Goal: Transaction & Acquisition: Purchase product/service

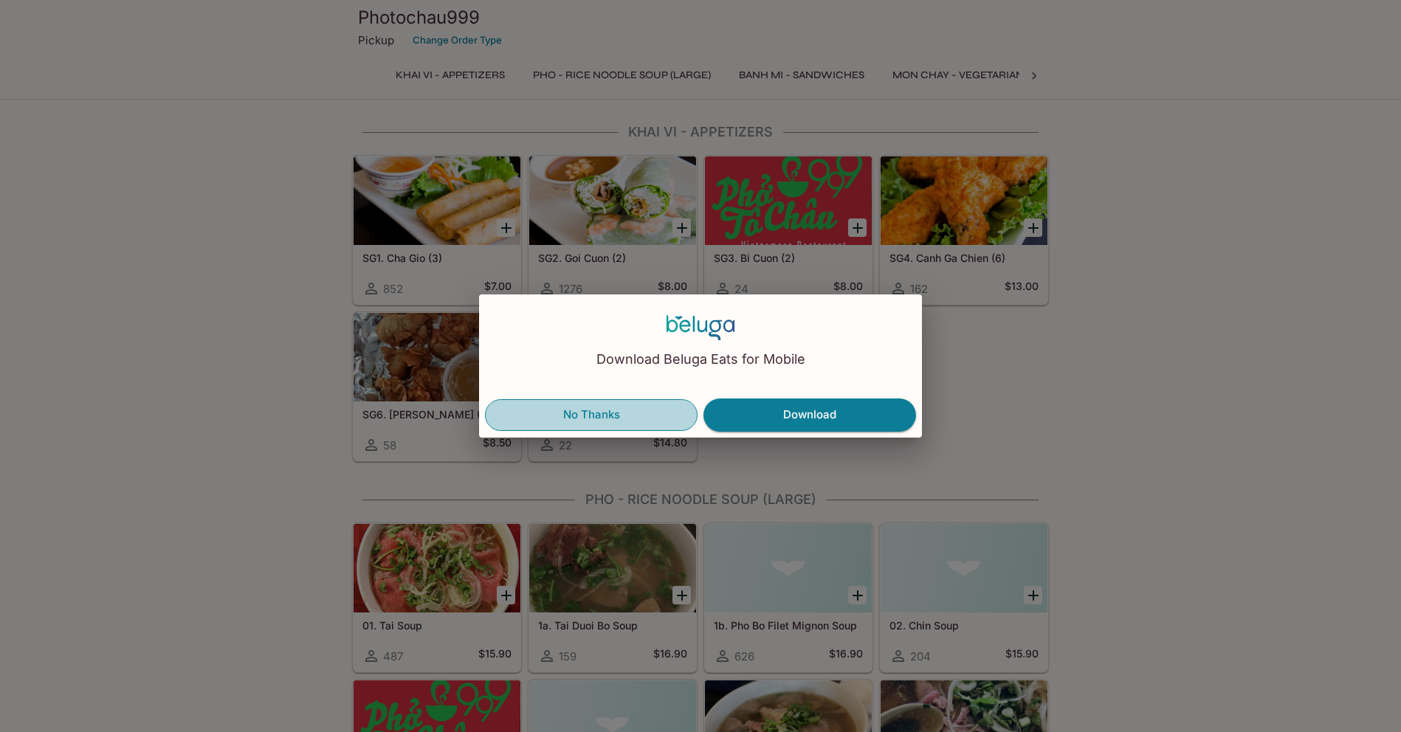
click at [591, 415] on button "No Thanks" at bounding box center [591, 414] width 213 height 31
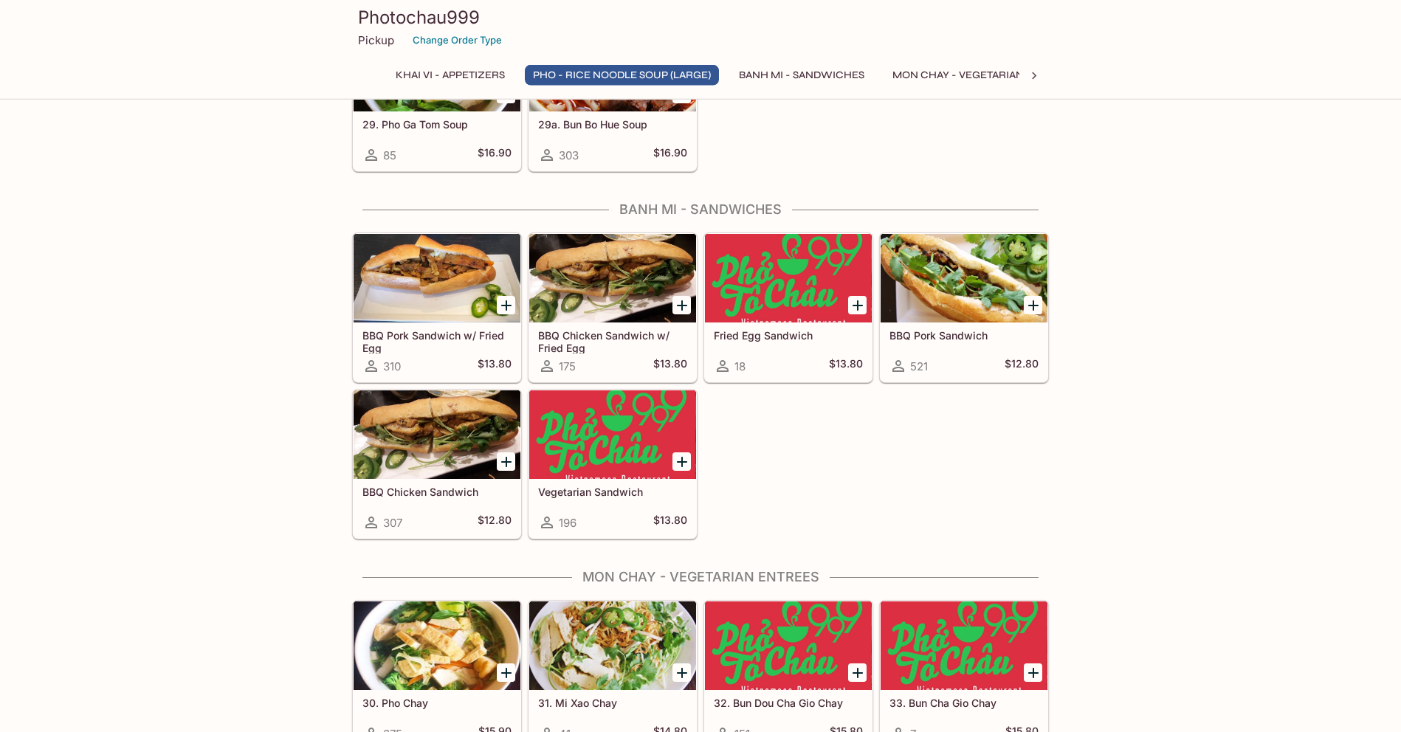
scroll to position [1599, 0]
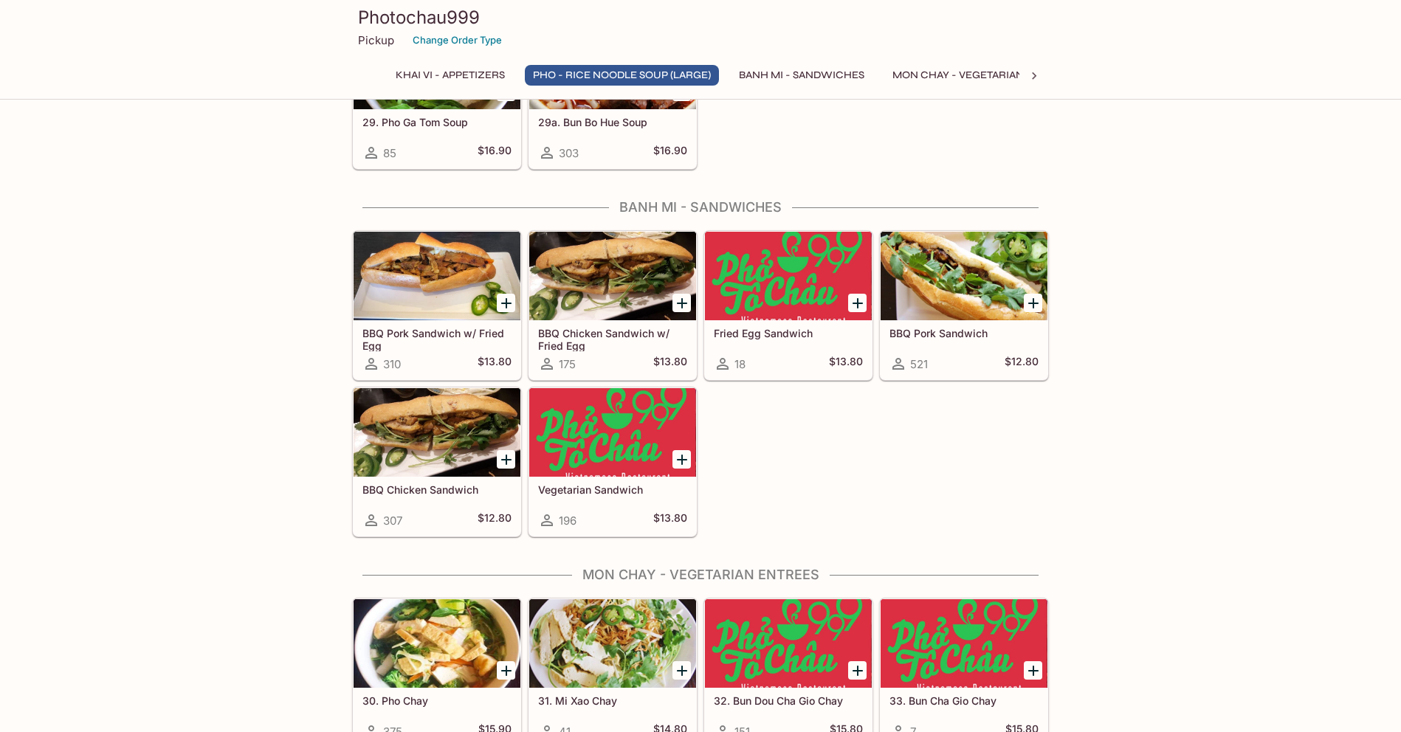
click at [683, 459] on icon "Add Vegetarian Sandwich" at bounding box center [682, 460] width 10 height 10
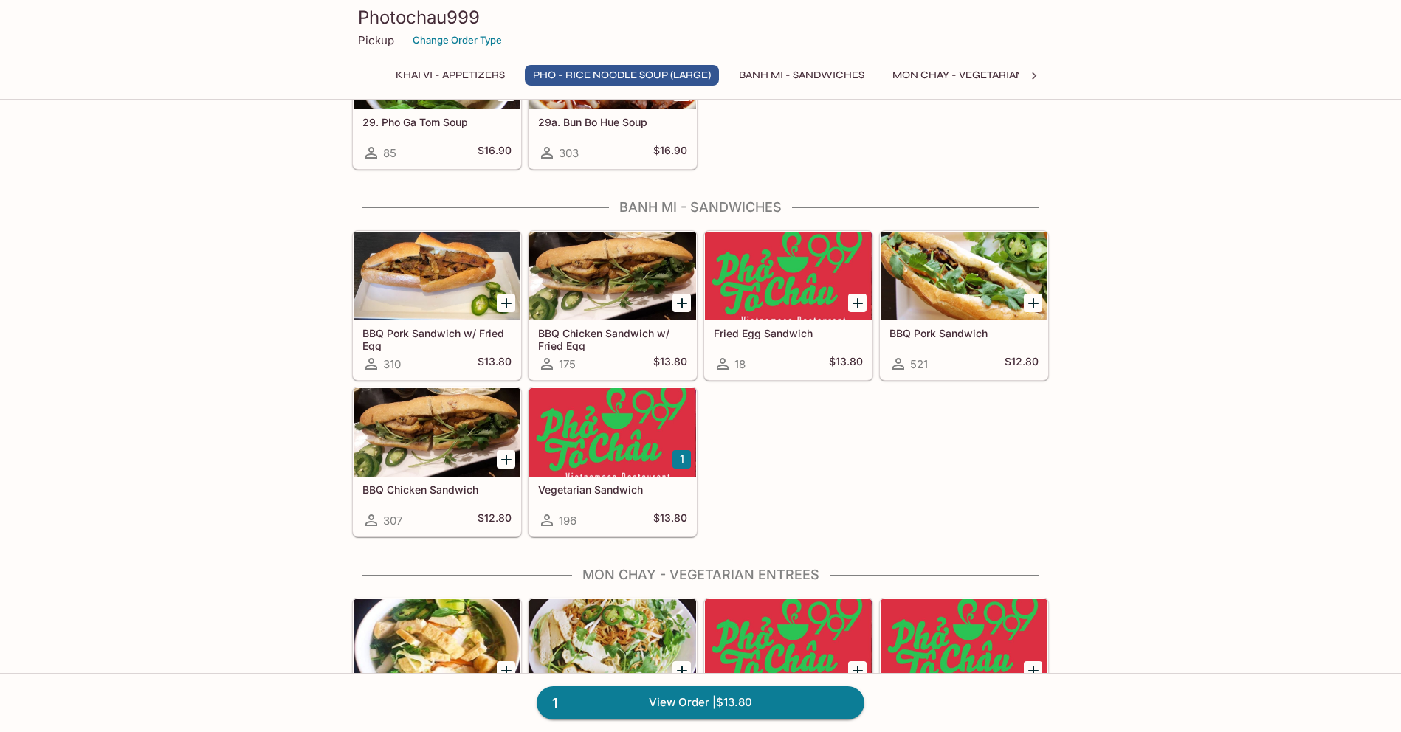
scroll to position [1851, 0]
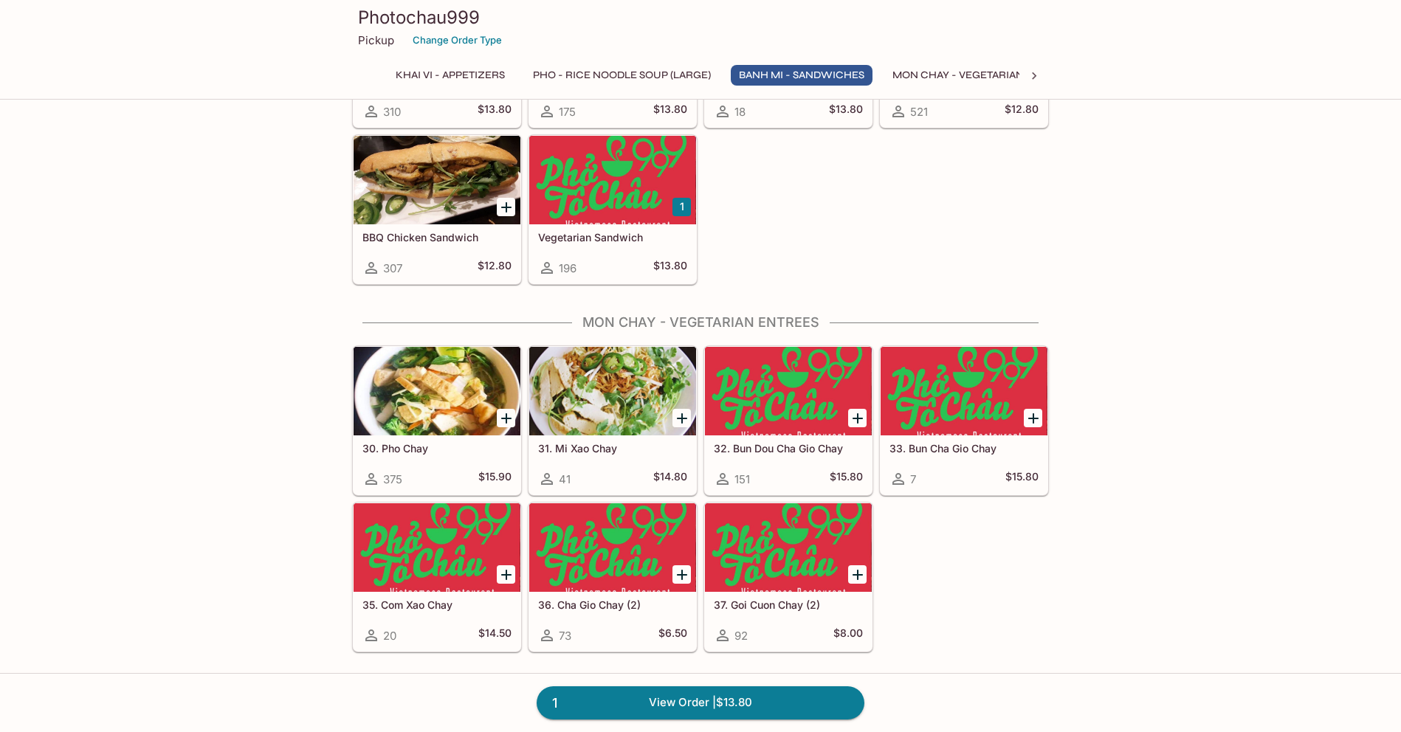
click at [806, 467] on div "32. Bun Dou Cha Gio Chay 151 $15.80" at bounding box center [788, 465] width 167 height 59
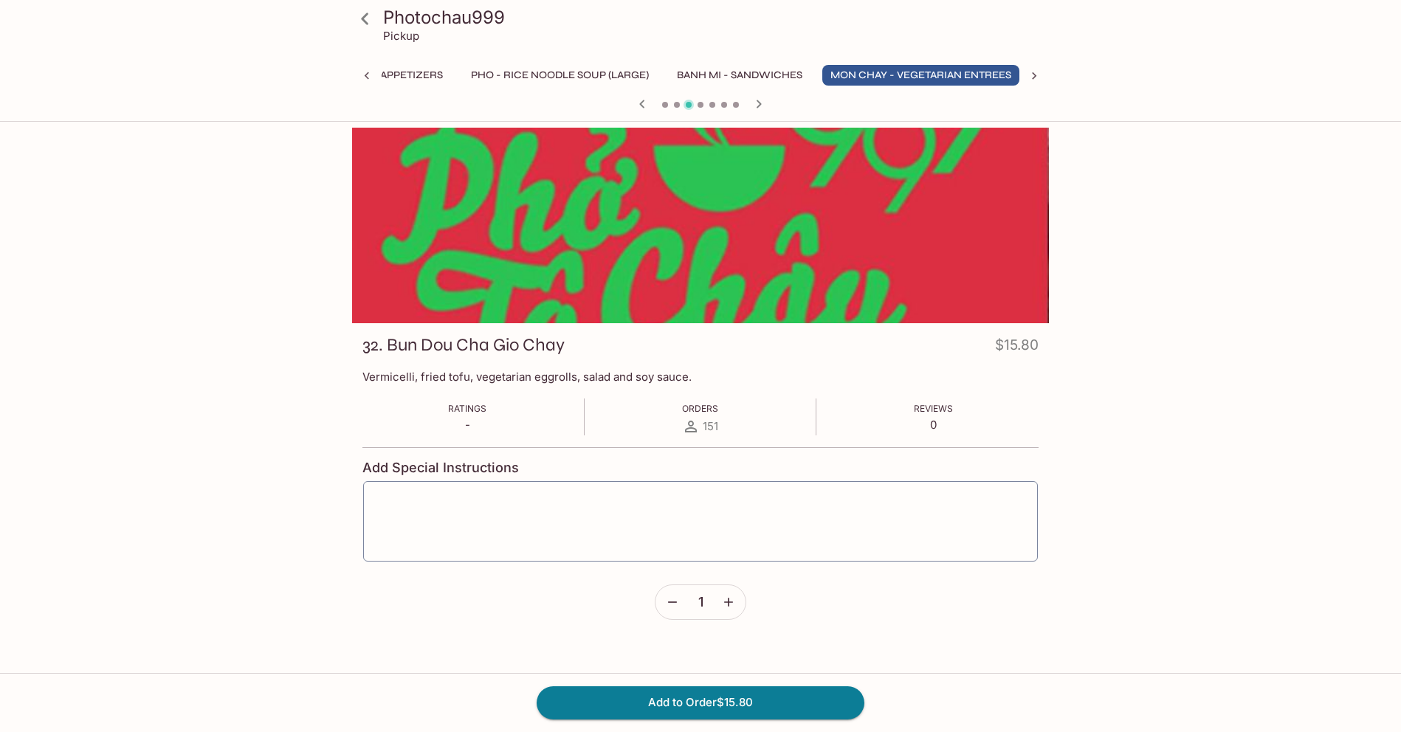
scroll to position [0, 66]
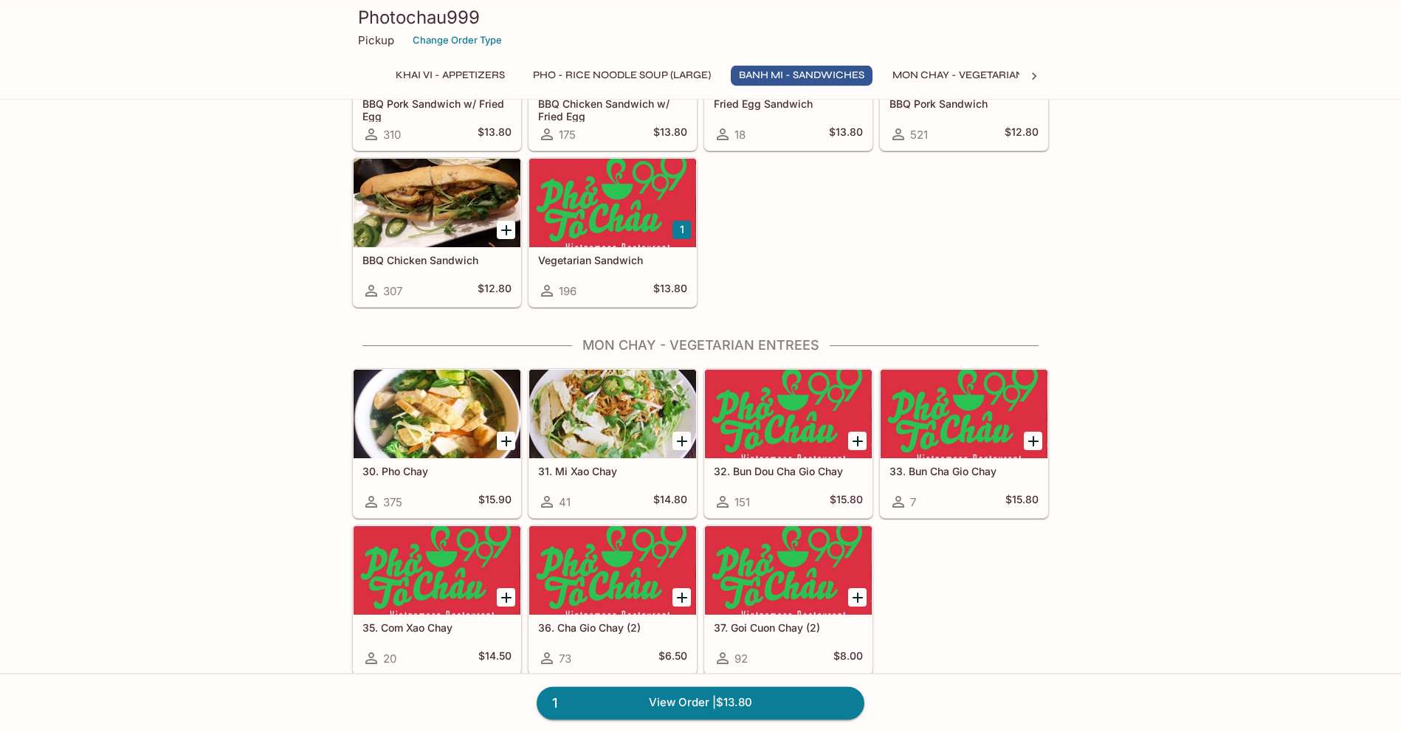
scroll to position [1927, 0]
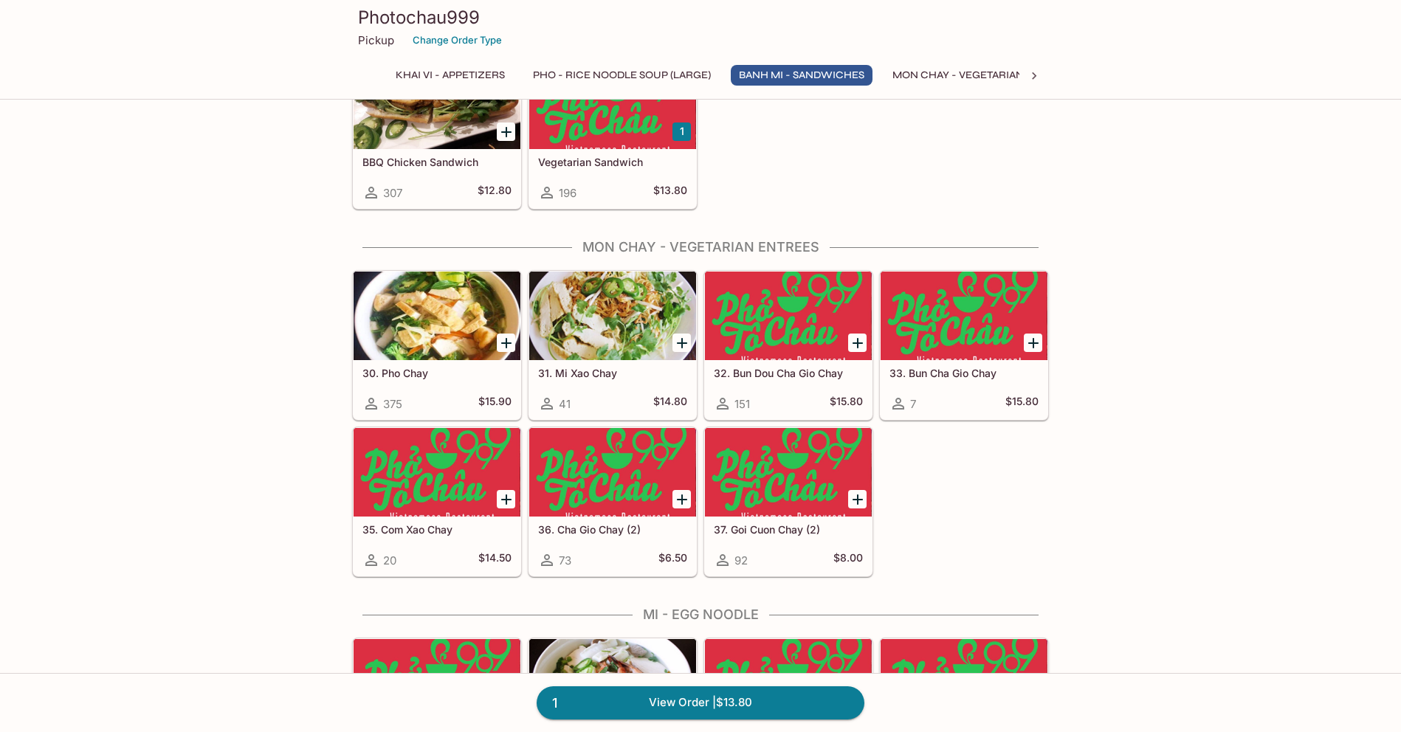
click at [855, 341] on icon "Add 32. Bun Dou Cha Gio Chay" at bounding box center [858, 343] width 18 height 18
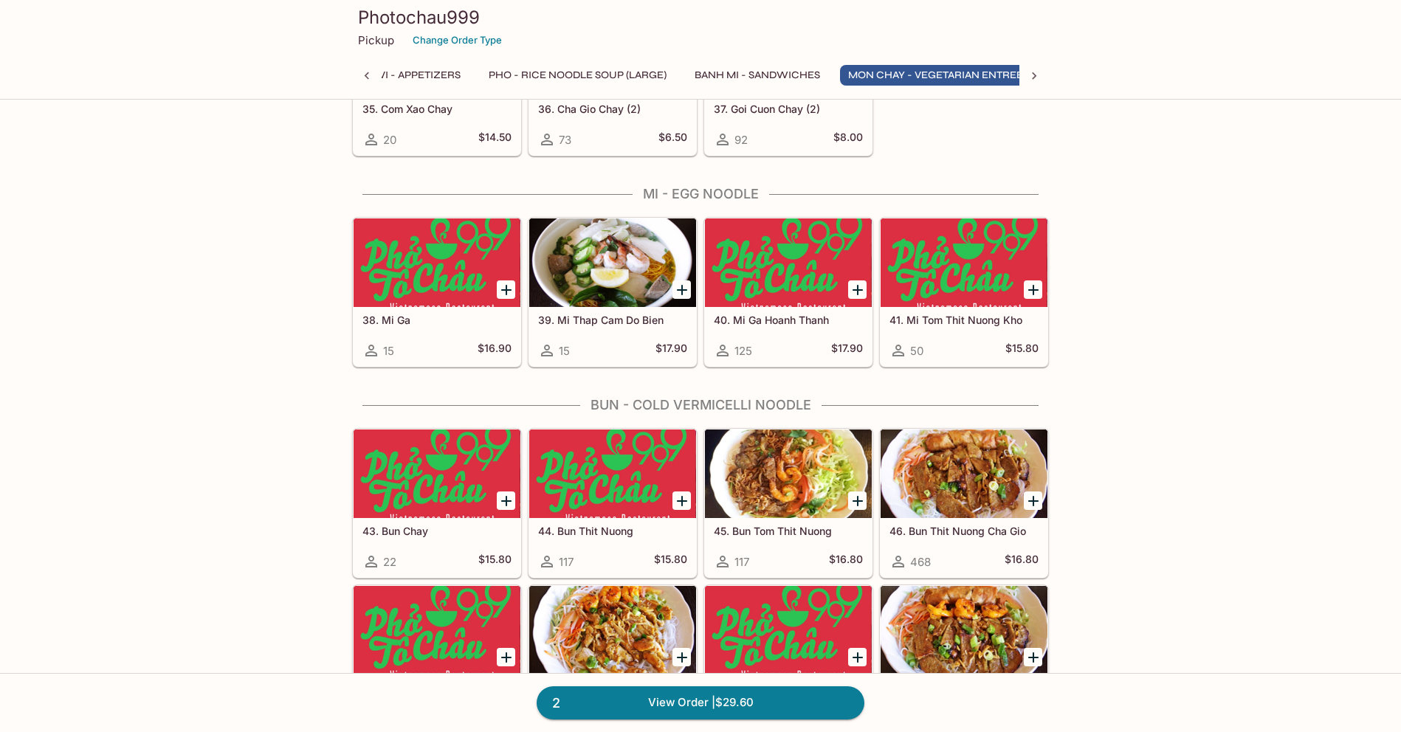
scroll to position [0, 66]
click at [857, 506] on icon "Add 45. Bun Tom Thit Nuong" at bounding box center [858, 501] width 18 height 18
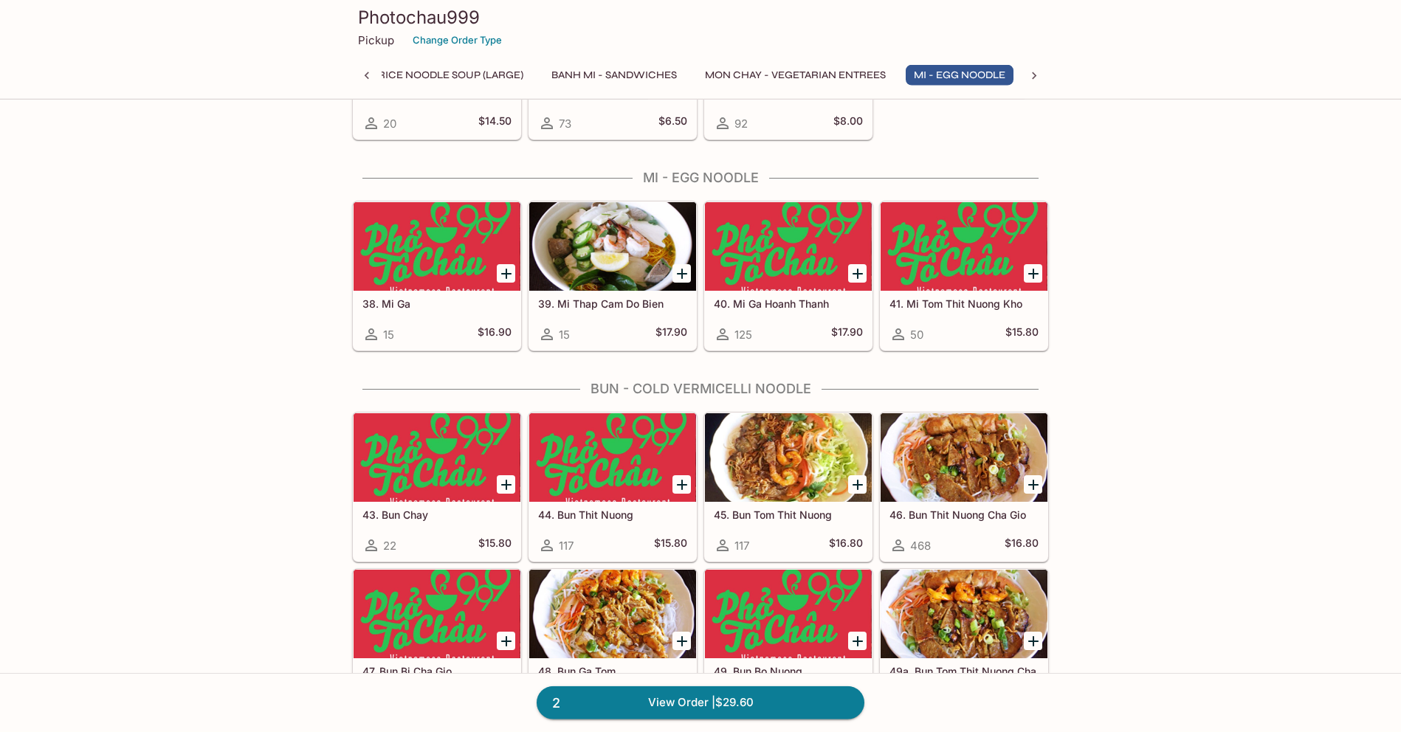
scroll to position [2432, 0]
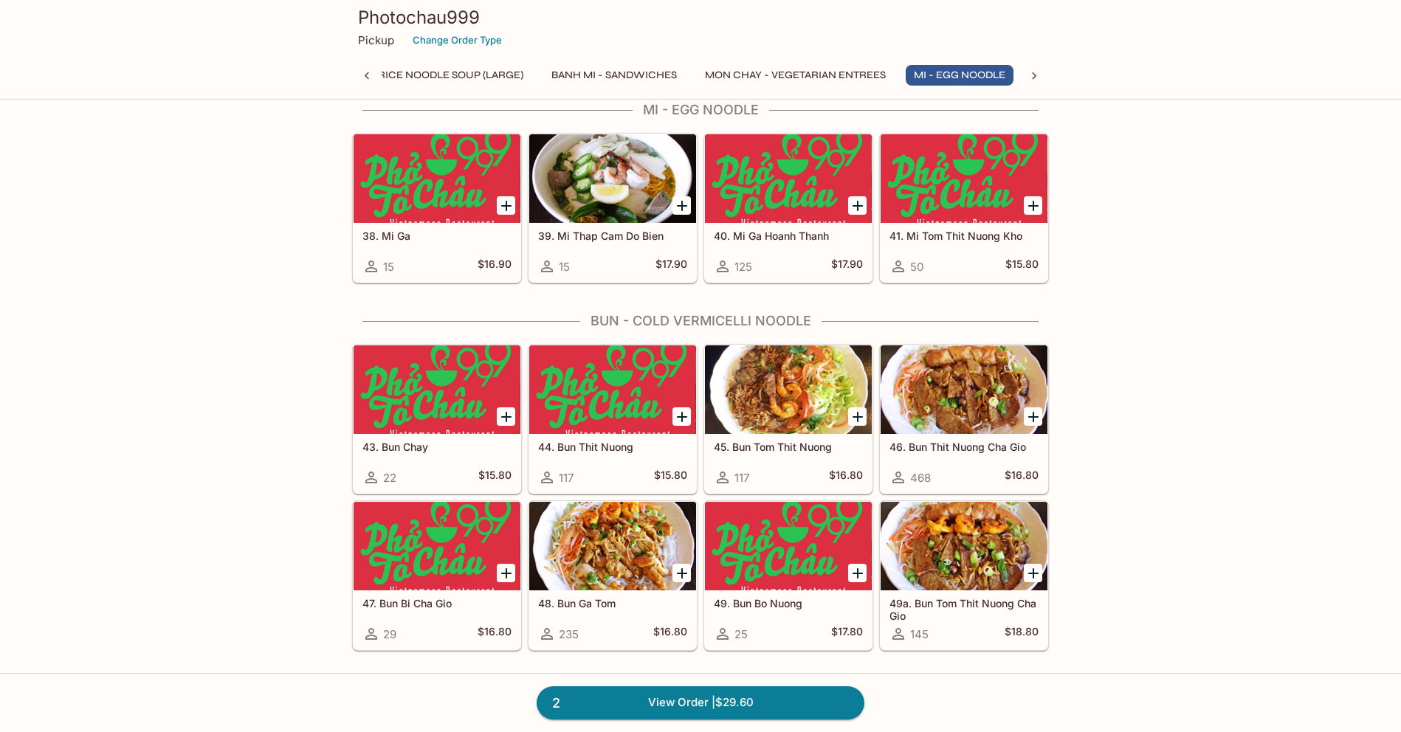
click at [861, 422] on icon "Add 45. Bun Tom Thit Nuong" at bounding box center [858, 417] width 18 height 18
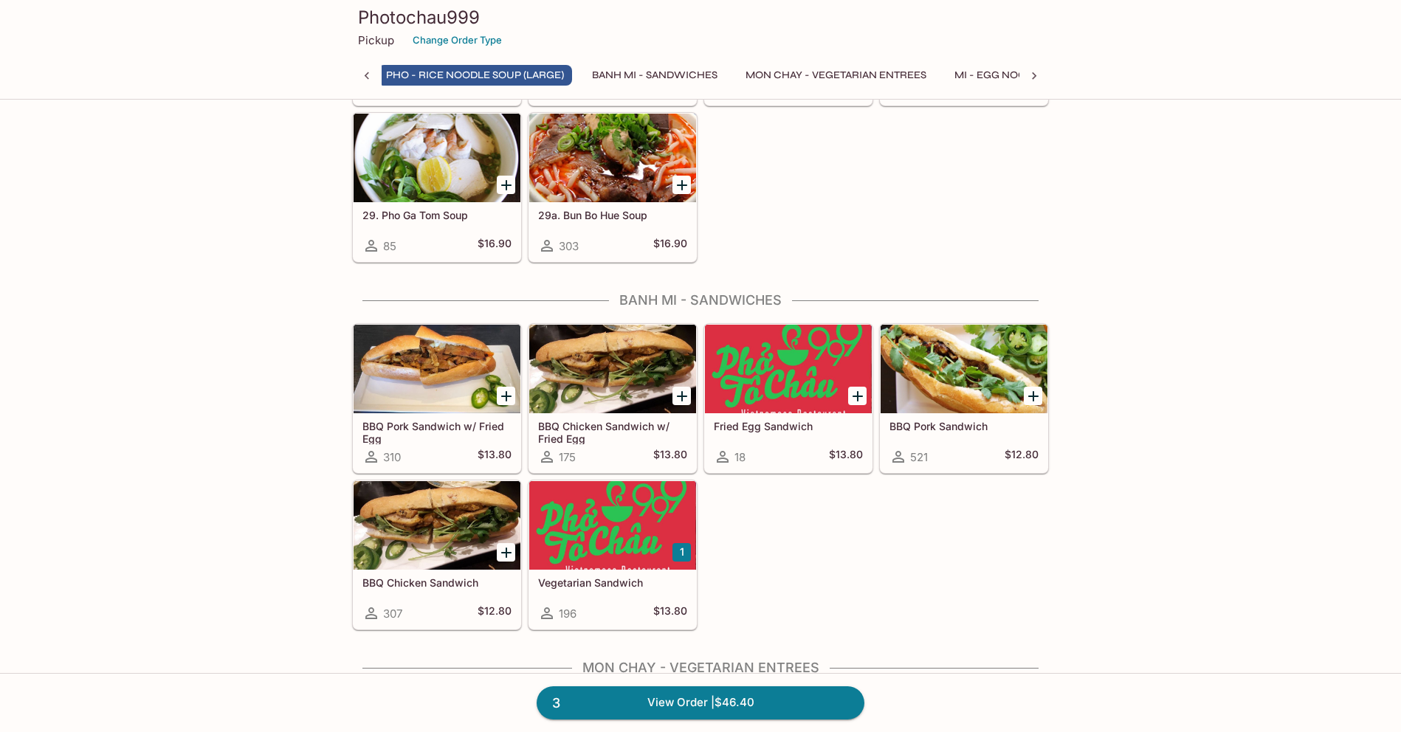
scroll to position [0, 144]
click at [443, 430] on h5 "BBQ Pork Sandwich w/ Fried Egg" at bounding box center [436, 432] width 149 height 24
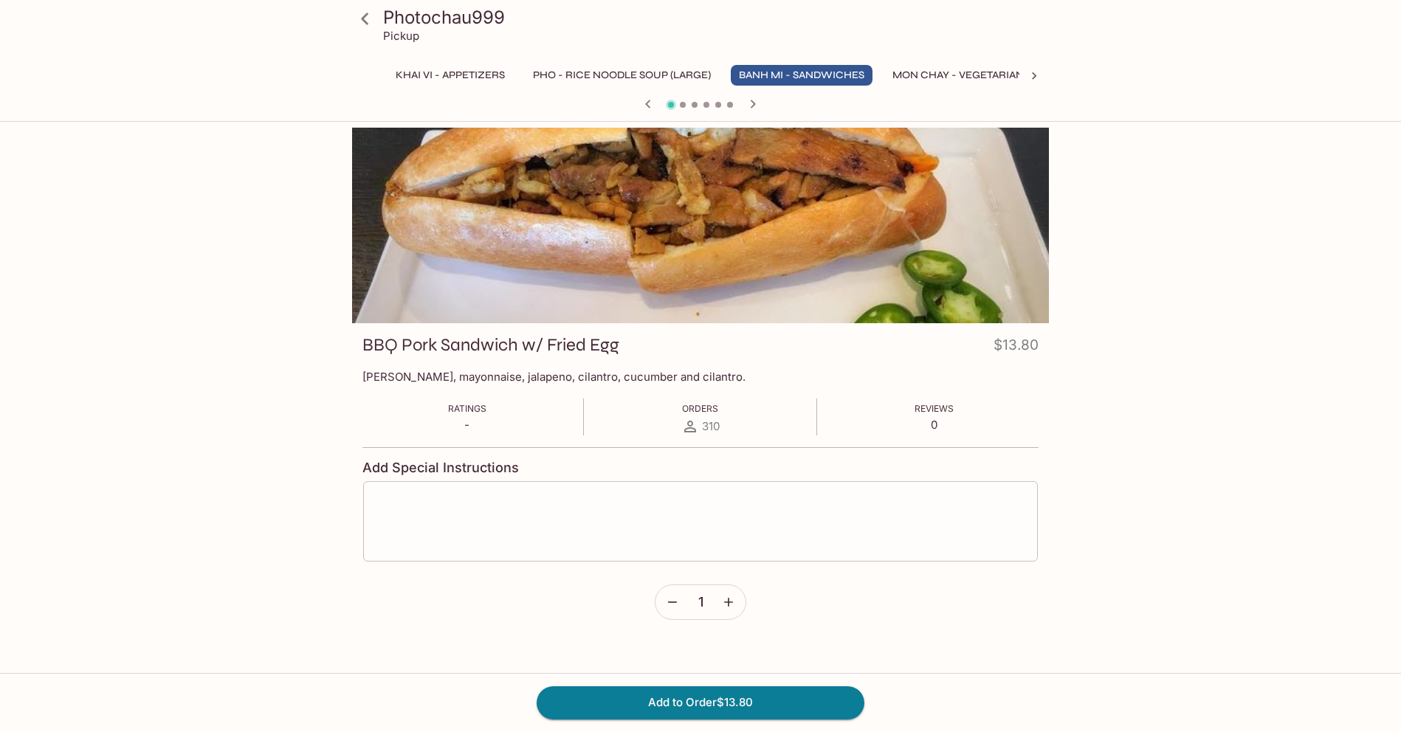
click at [520, 503] on textarea at bounding box center [701, 522] width 654 height 56
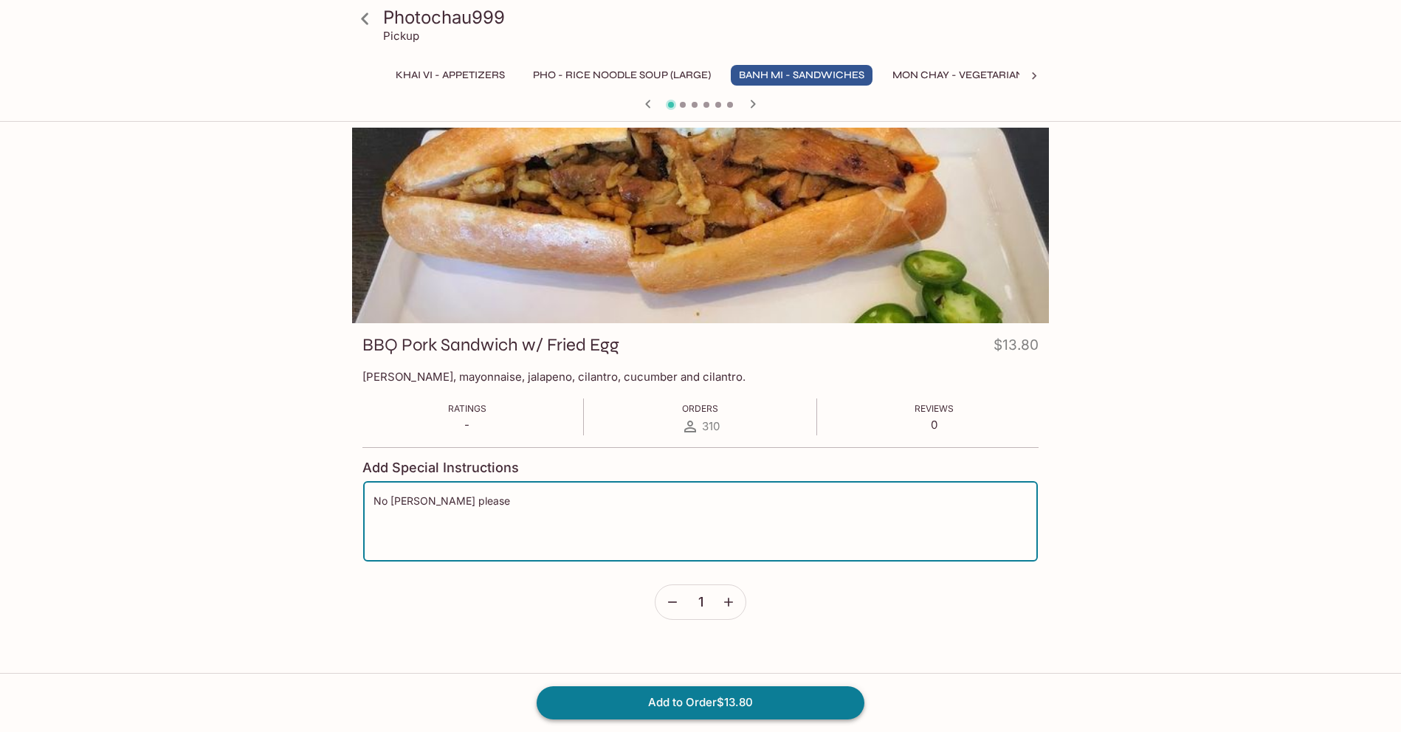
type textarea "No [PERSON_NAME] please"
click at [698, 701] on button "Add to Order $13.80" at bounding box center [701, 703] width 328 height 32
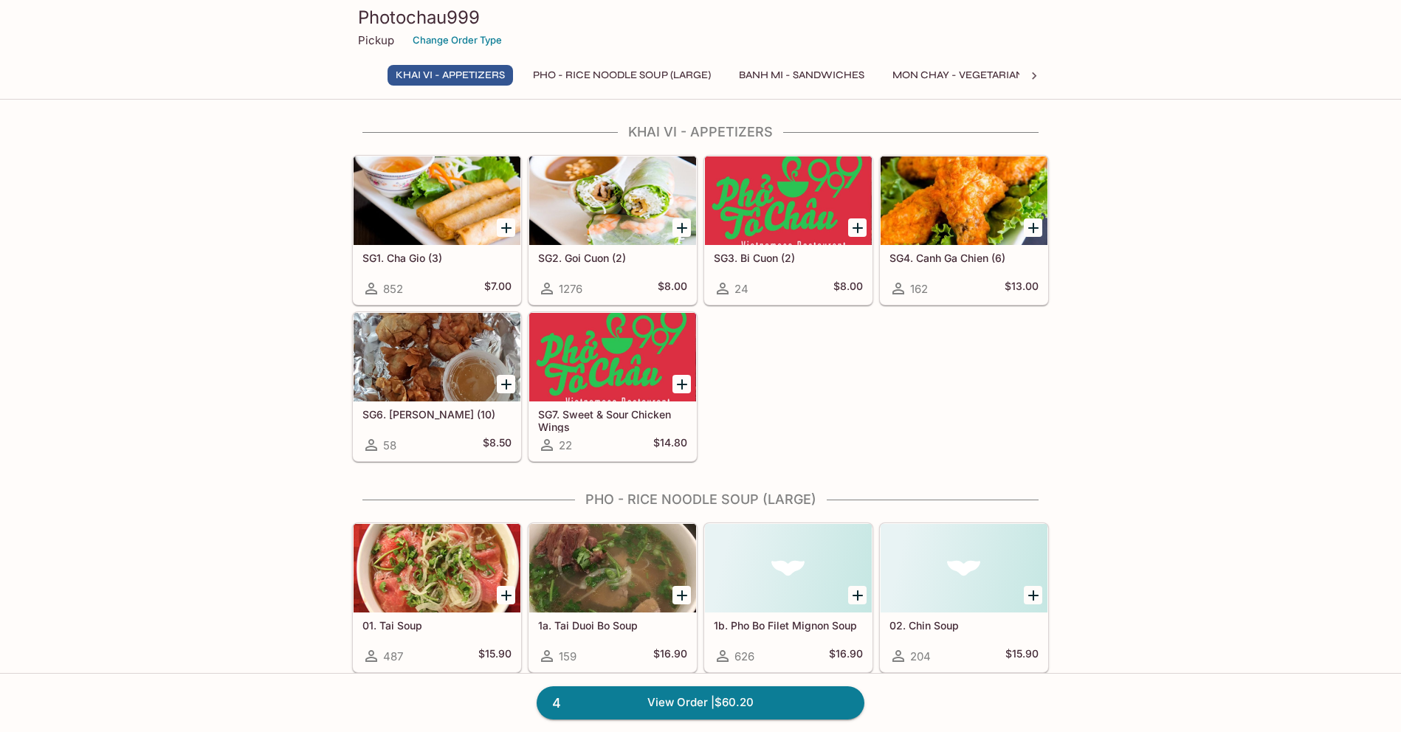
click at [443, 261] on h5 "SG1. Cha Gio (3)" at bounding box center [436, 258] width 149 height 13
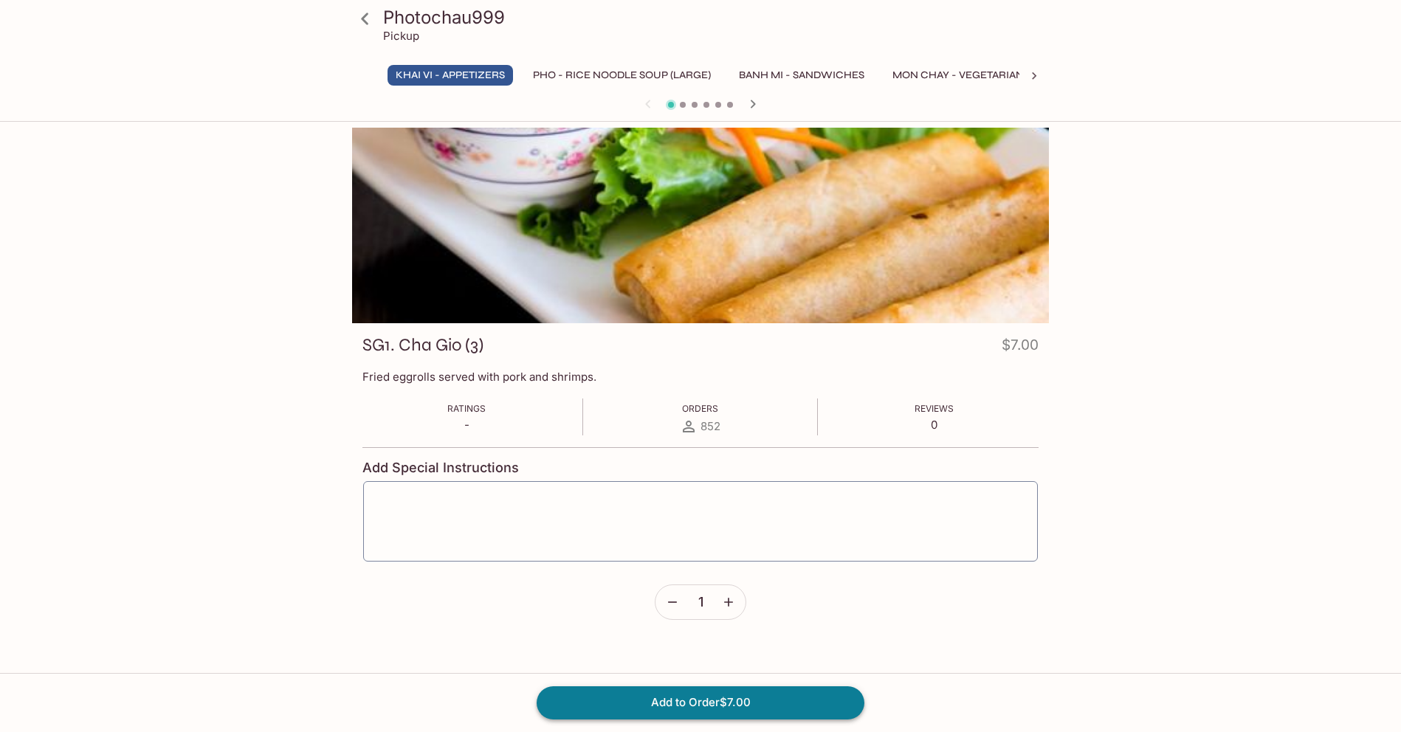
click at [717, 696] on button "Add to Order $7.00" at bounding box center [701, 703] width 328 height 32
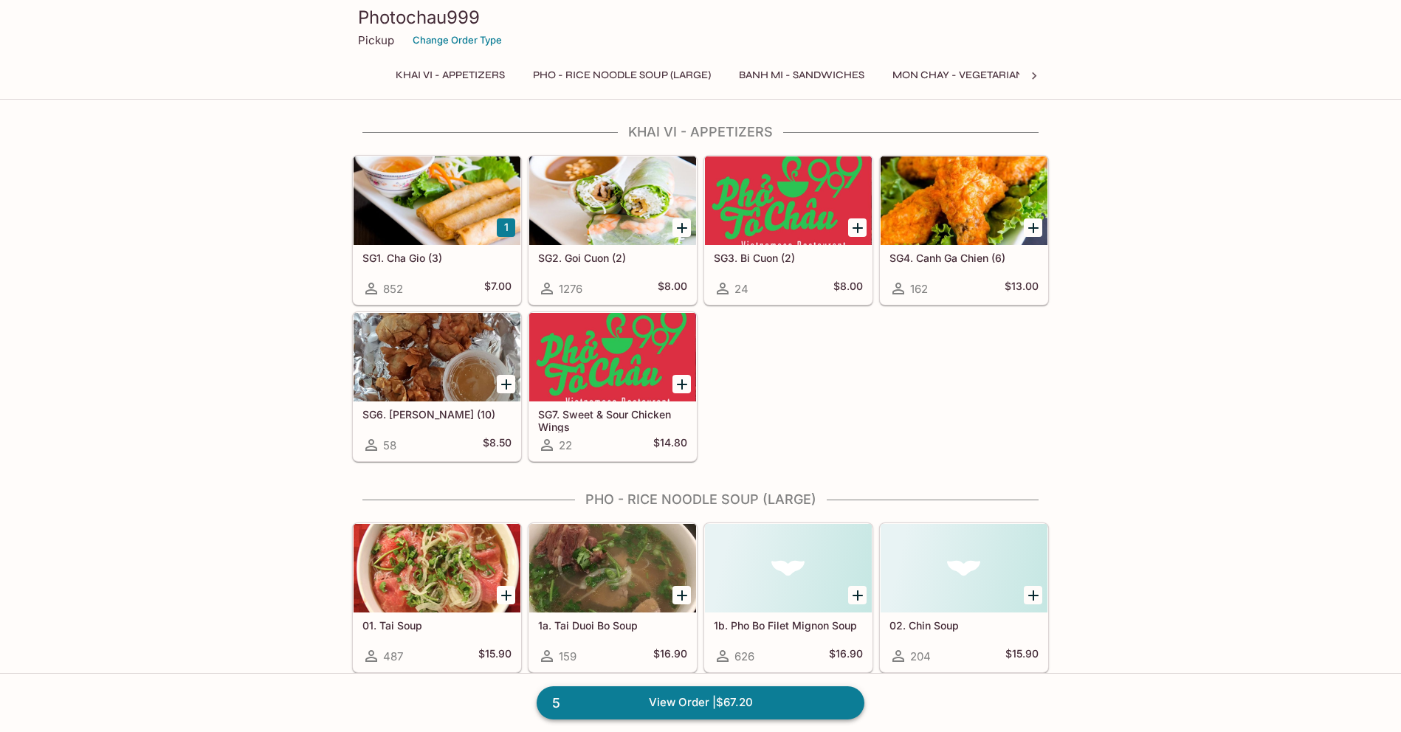
click at [726, 700] on link "5 View Order | $67.20" at bounding box center [701, 703] width 328 height 32
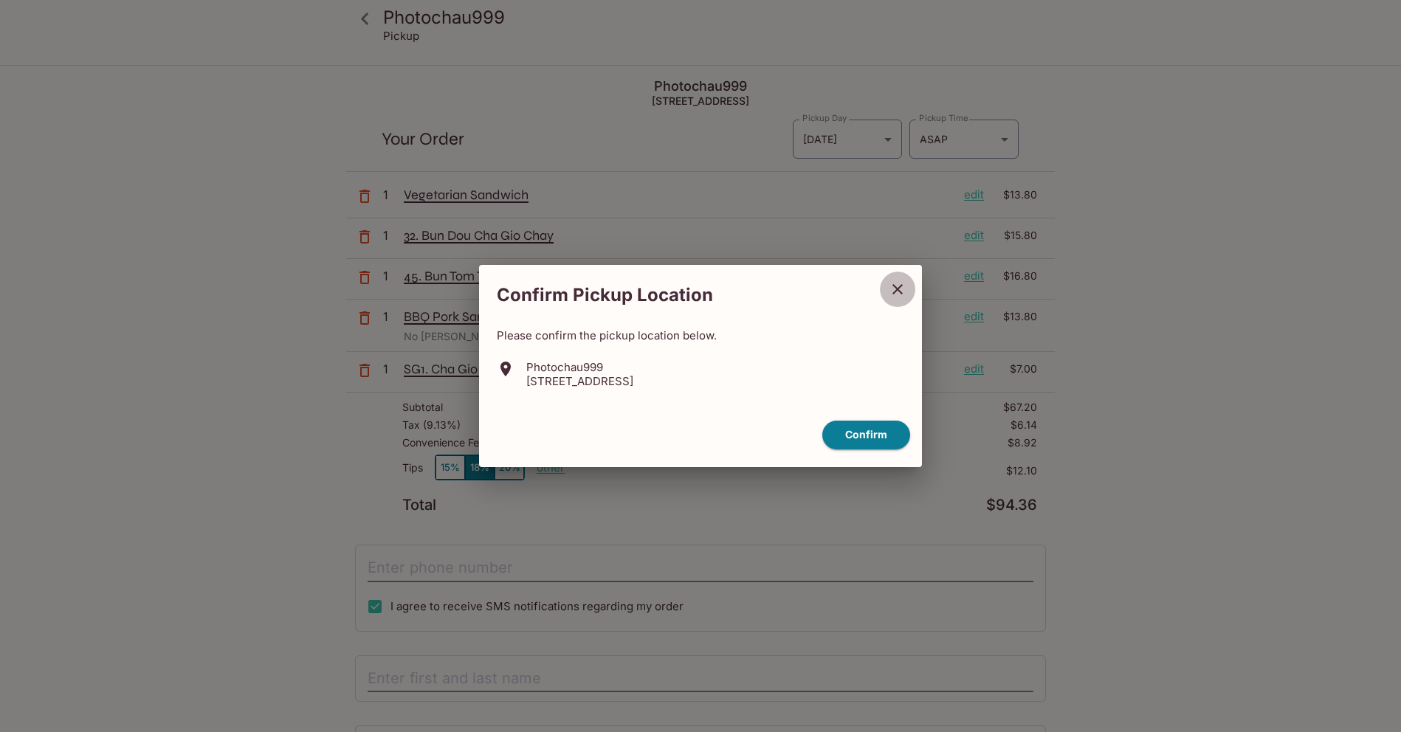
click at [900, 292] on icon "close" at bounding box center [897, 289] width 10 height 10
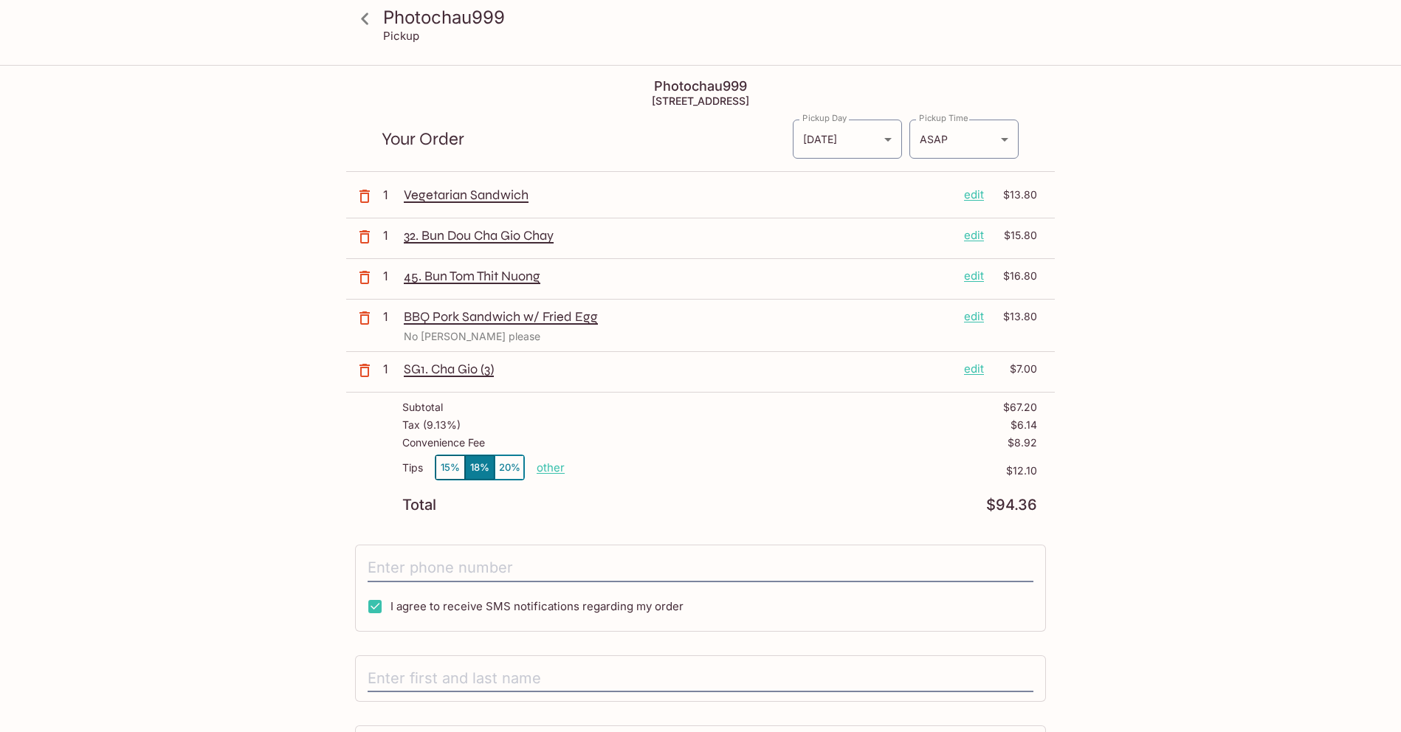
click at [973, 196] on p "edit" at bounding box center [974, 195] width 20 height 16
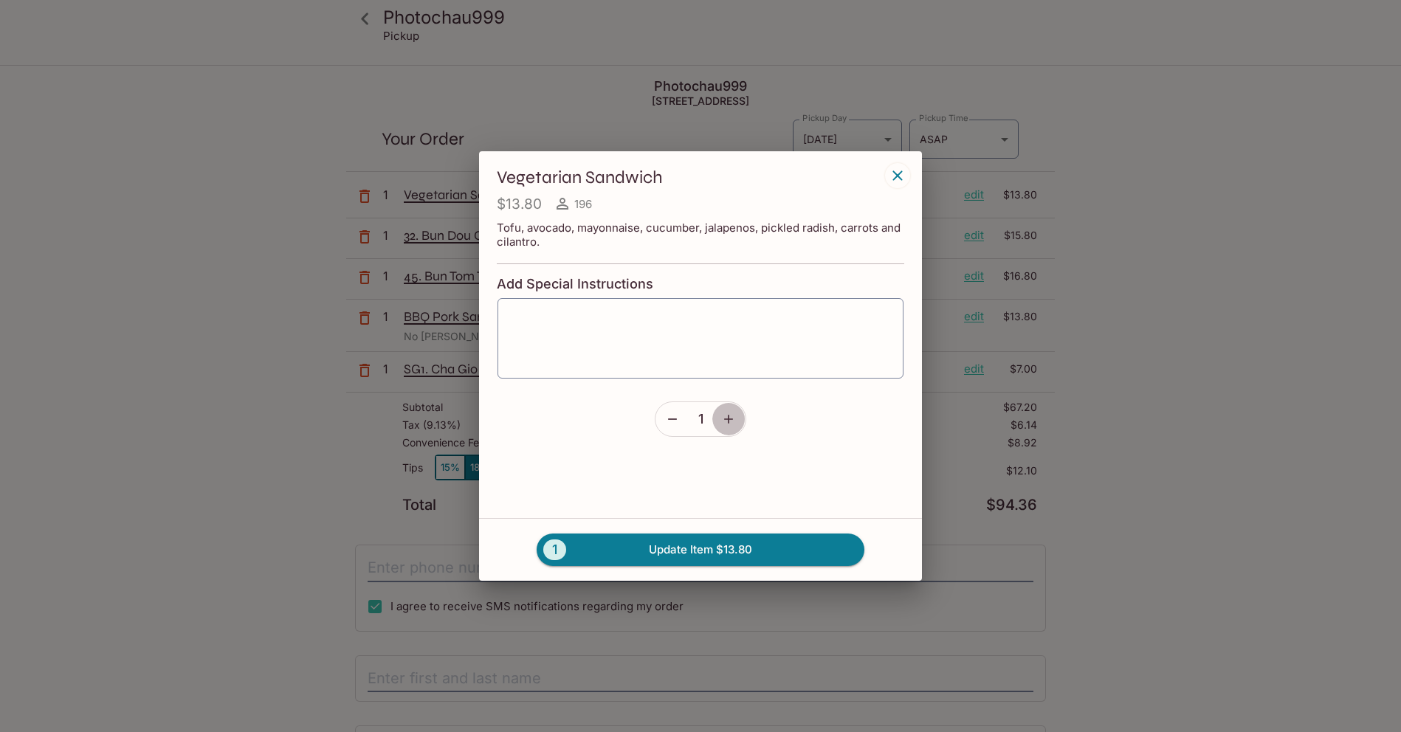
click at [734, 415] on icon "button" at bounding box center [728, 419] width 15 height 15
click at [703, 549] on button "2 Update Item $27.60" at bounding box center [701, 550] width 328 height 32
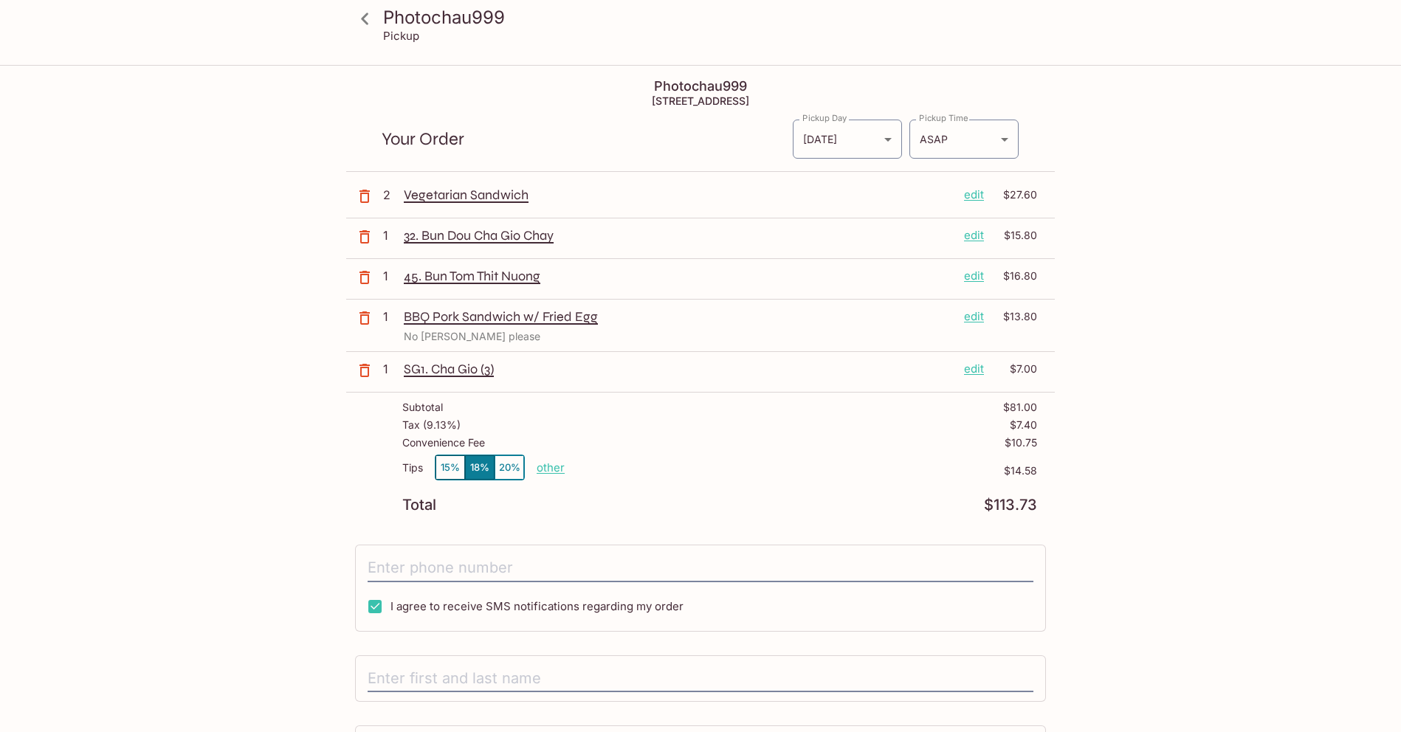
click at [555, 469] on p "other" at bounding box center [551, 468] width 28 height 14
drag, startPoint x: 627, startPoint y: 471, endPoint x: 721, endPoint y: 467, distance: 94.6
click at [660, 467] on input "14.58" at bounding box center [636, 468] width 47 height 16
click at [644, 469] on input "0.00" at bounding box center [636, 468] width 47 height 16
drag, startPoint x: 633, startPoint y: 469, endPoint x: 705, endPoint y: 469, distance: 71.6
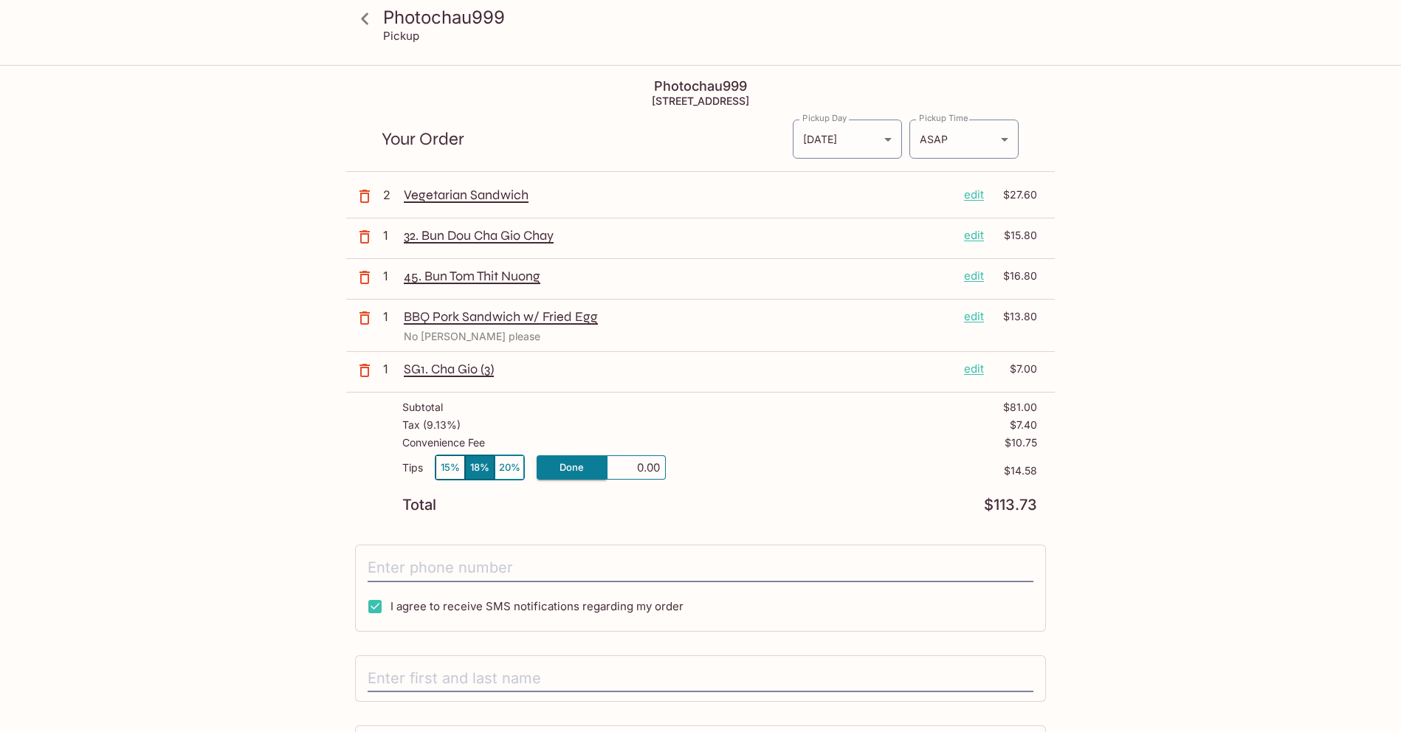
click at [660, 469] on input "0.00" at bounding box center [636, 468] width 47 height 16
type input "3.00"
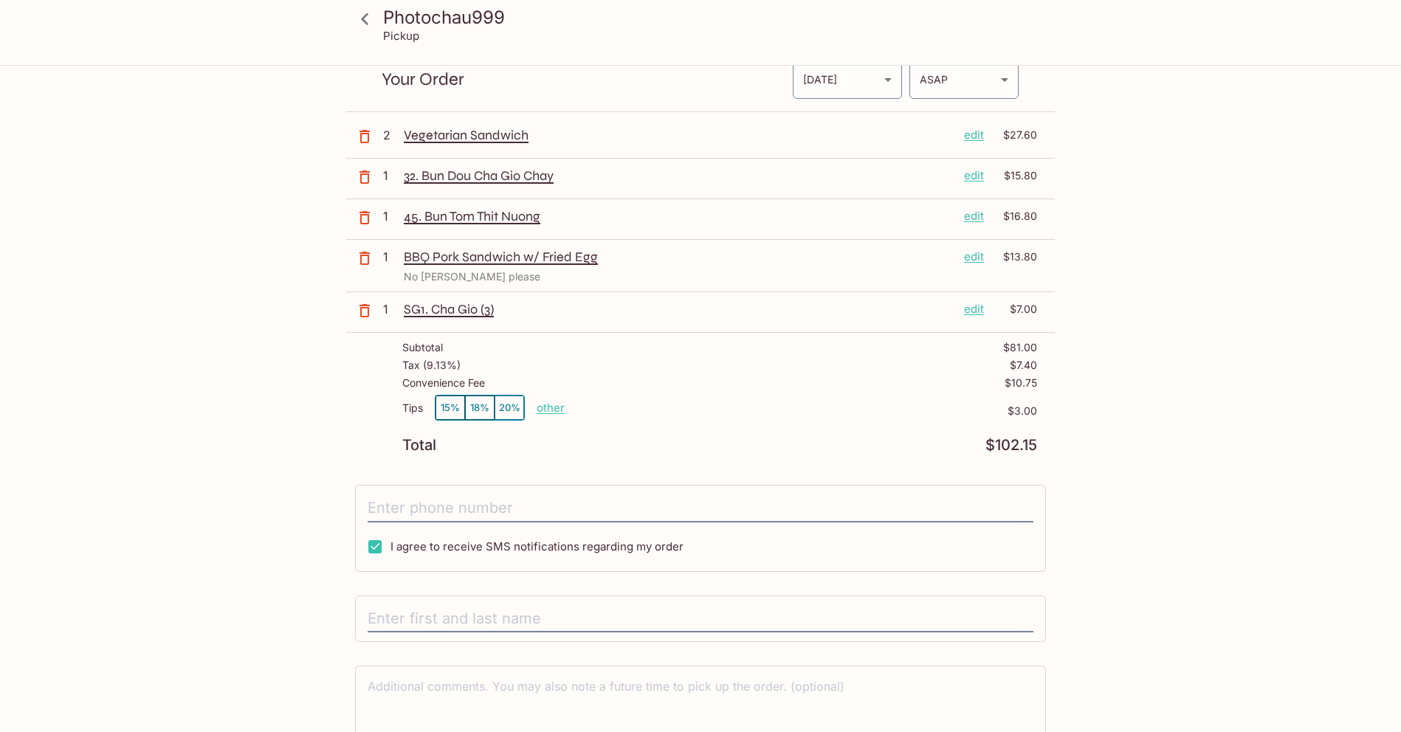
scroll to position [137, 0]
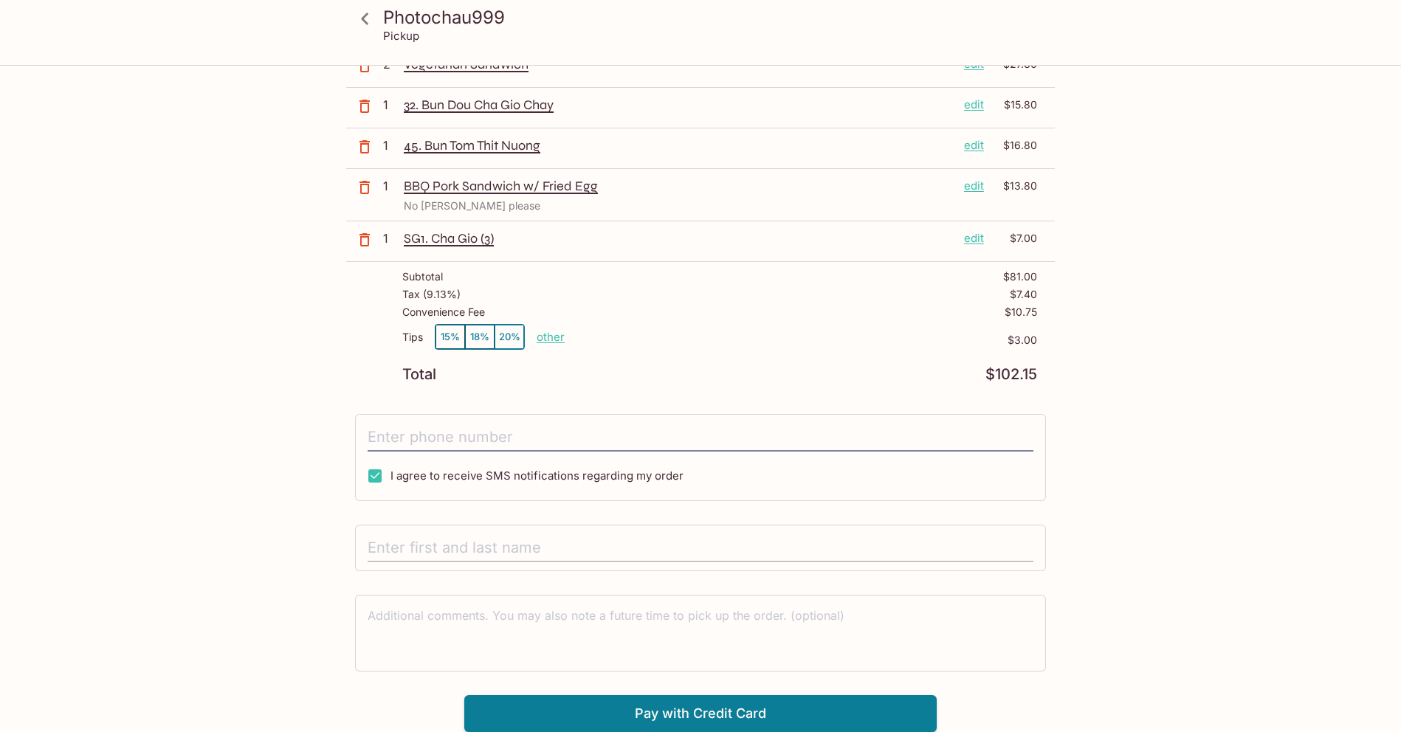
click at [536, 534] on input "text" at bounding box center [701, 548] width 666 height 28
type input "[PERSON_NAME]"
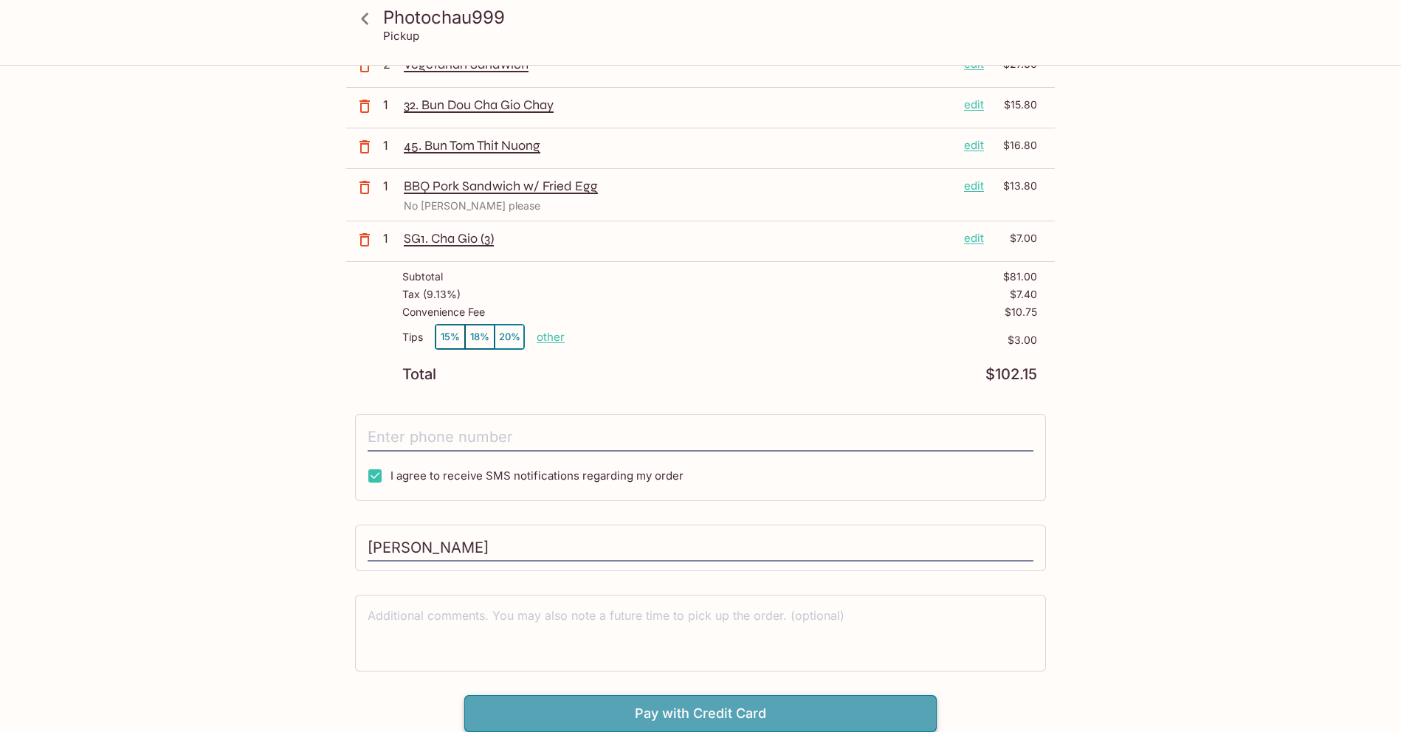
click at [726, 709] on button "Pay with Credit Card" at bounding box center [700, 713] width 472 height 37
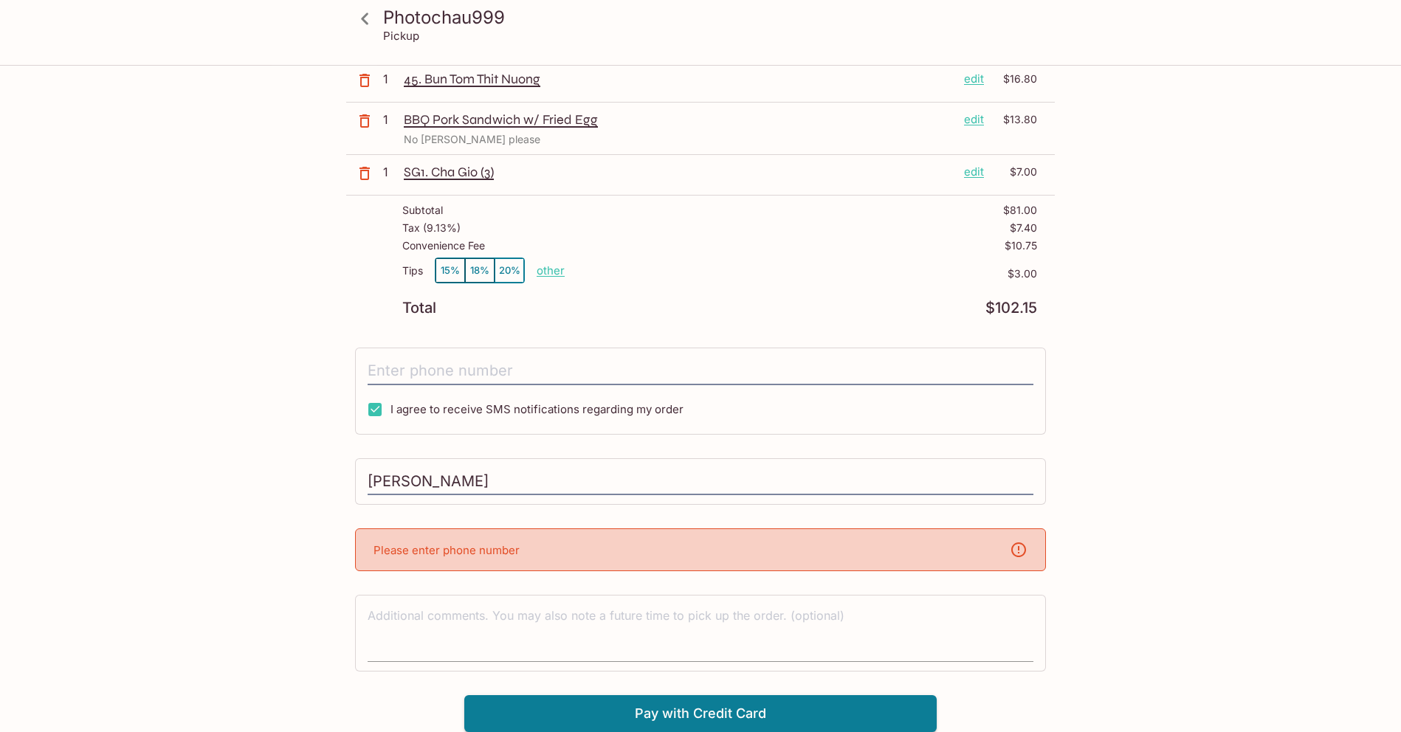
scroll to position [203, 0]
click at [489, 543] on p "Please enter phone number" at bounding box center [447, 550] width 146 height 14
click at [516, 366] on input "tel" at bounding box center [701, 371] width 666 height 28
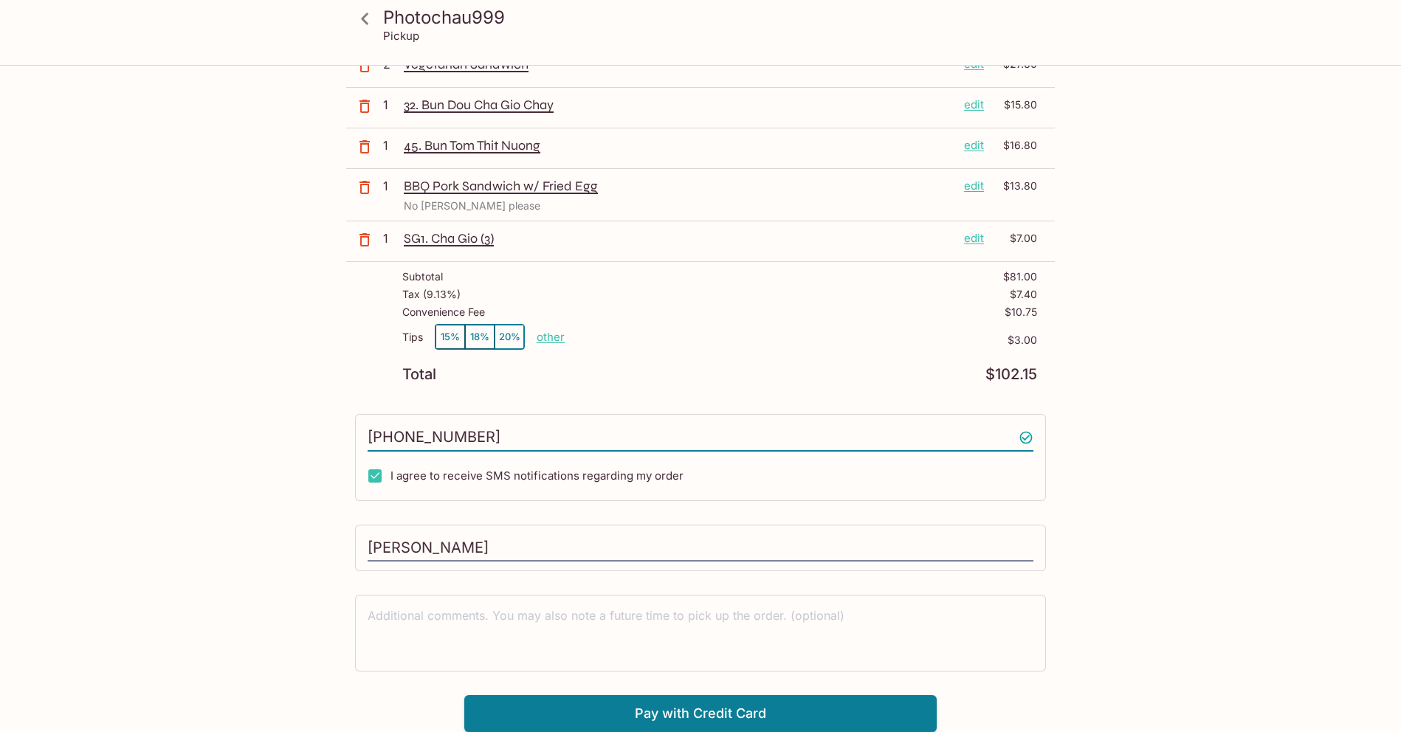
scroll to position [137, 0]
type input "[PHONE_NUMBER]"
click at [674, 715] on button "Pay with Credit Card" at bounding box center [700, 713] width 472 height 37
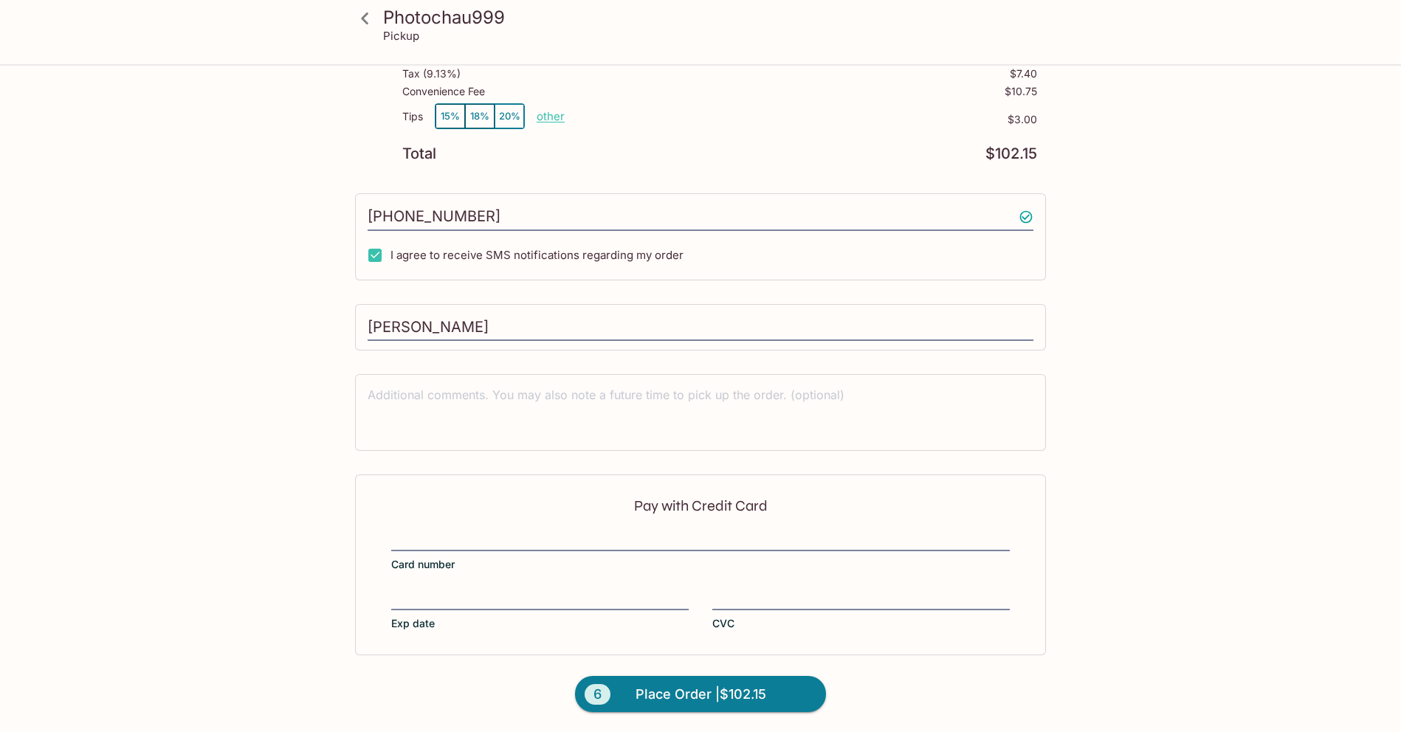
scroll to position [352, 0]
click at [605, 524] on div "Pay with Credit Card Card number Exp date CVC" at bounding box center [700, 564] width 691 height 180
click at [765, 696] on span "Place Order | $102.15" at bounding box center [701, 694] width 131 height 24
